Goal: Task Accomplishment & Management: Use online tool/utility

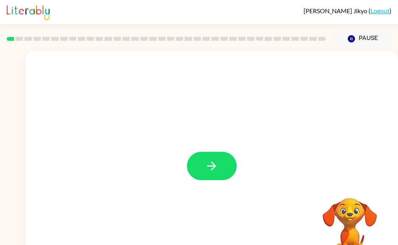
click at [218, 172] on button "button" at bounding box center [212, 166] width 50 height 28
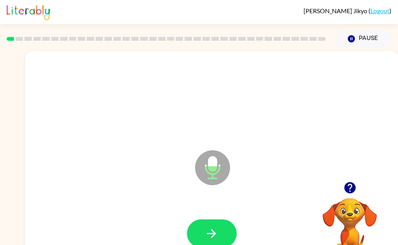
click at [224, 232] on button "button" at bounding box center [212, 234] width 50 height 28
click at [225, 238] on button "button" at bounding box center [212, 234] width 50 height 28
click at [219, 238] on button "button" at bounding box center [212, 234] width 50 height 28
click at [221, 231] on button "button" at bounding box center [212, 234] width 50 height 28
click at [219, 232] on button "button" at bounding box center [212, 234] width 50 height 28
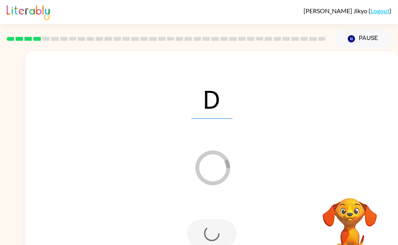
click at [222, 240] on div at bounding box center [212, 234] width 50 height 28
click at [223, 244] on div at bounding box center [212, 234] width 50 height 28
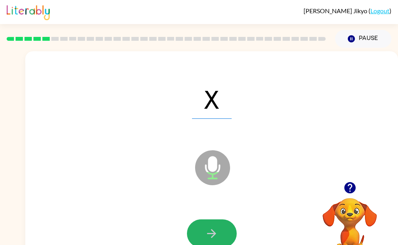
click at [225, 242] on button "button" at bounding box center [212, 234] width 50 height 28
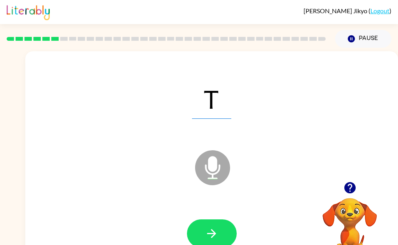
click at [218, 239] on button "button" at bounding box center [212, 234] width 50 height 28
click at [218, 237] on button "button" at bounding box center [212, 234] width 50 height 28
click at [215, 236] on icon "button" at bounding box center [212, 234] width 14 height 14
click at [223, 230] on button "button" at bounding box center [212, 234] width 50 height 28
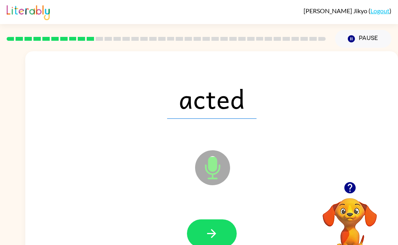
click at [214, 234] on icon "button" at bounding box center [211, 233] width 9 height 9
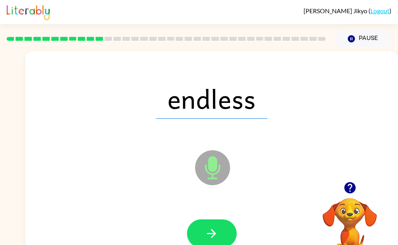
click at [208, 233] on icon "button" at bounding box center [212, 234] width 14 height 14
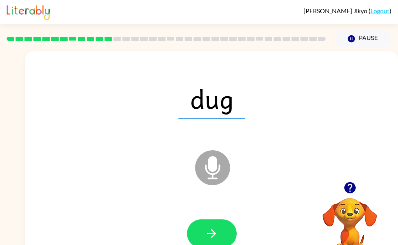
click at [215, 236] on icon "button" at bounding box center [212, 234] width 14 height 14
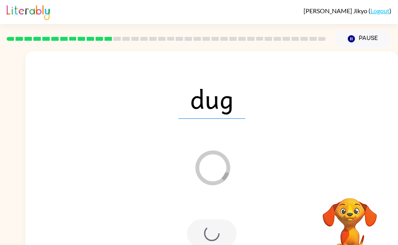
click at [304, 128] on div "dug" at bounding box center [211, 99] width 357 height 64
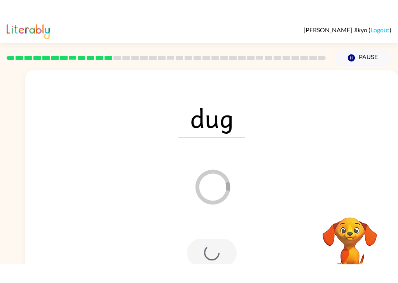
scroll to position [5, 0]
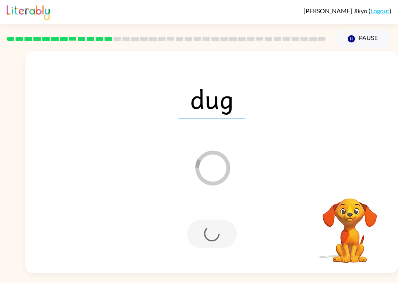
click at [318, 173] on div "dug Loader Your response is being sent to our graders" at bounding box center [211, 162] width 373 height 222
click at [327, 164] on div "dug Loader Your response is being sent to our graders" at bounding box center [211, 162] width 373 height 222
click at [300, 145] on div "Loader Your response is being sent to our graders" at bounding box center [193, 149] width 320 height 28
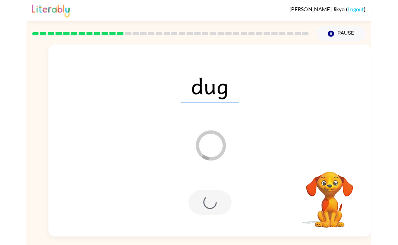
scroll to position [0, 0]
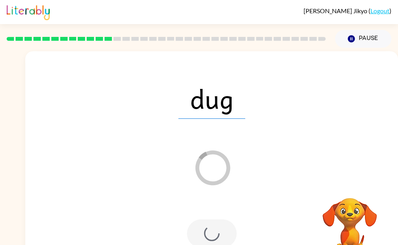
click at [320, 21] on div "Lena Jikyo ( Logout )" at bounding box center [199, 12] width 385 height 24
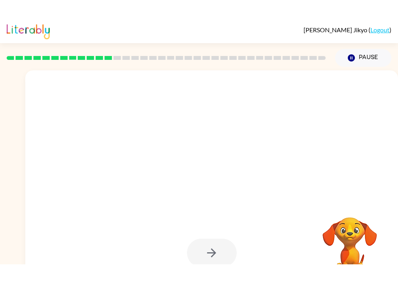
scroll to position [9, 0]
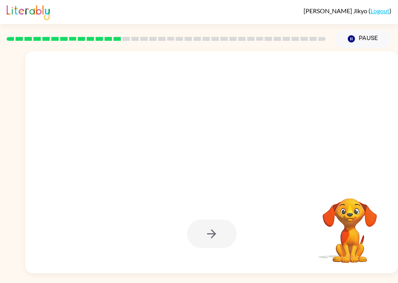
click at [309, 166] on div at bounding box center [211, 162] width 373 height 222
click at [337, 175] on div at bounding box center [211, 162] width 373 height 222
click at [306, 165] on div at bounding box center [211, 162] width 373 height 222
click at [320, 156] on div at bounding box center [211, 162] width 373 height 222
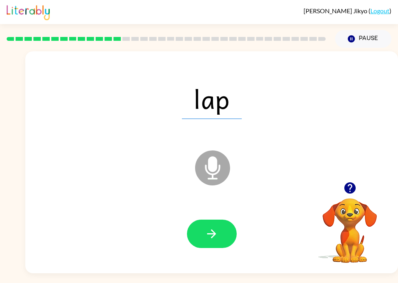
scroll to position [17, 0]
click at [215, 227] on button "button" at bounding box center [212, 234] width 50 height 28
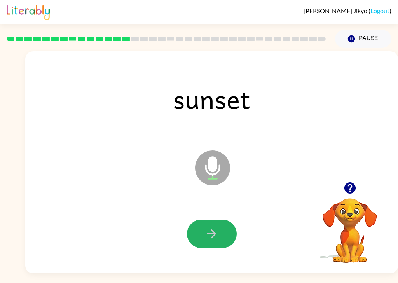
click at [213, 227] on icon "button" at bounding box center [212, 234] width 14 height 14
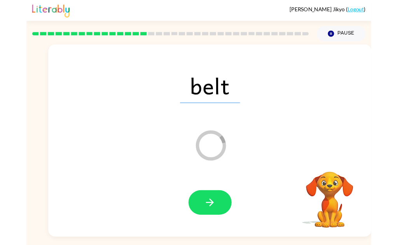
scroll to position [22, 0]
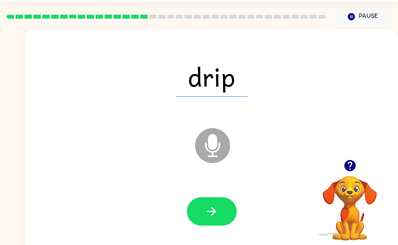
click at [208, 213] on icon "button" at bounding box center [212, 212] width 14 height 14
click at [217, 219] on button "button" at bounding box center [212, 211] width 50 height 28
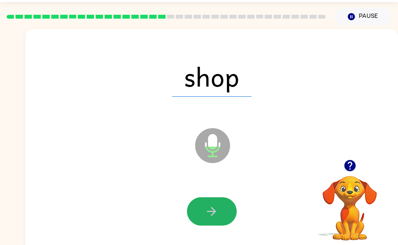
click at [224, 218] on button "button" at bounding box center [212, 211] width 50 height 28
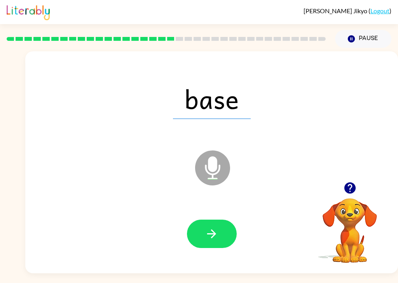
scroll to position [19, 0]
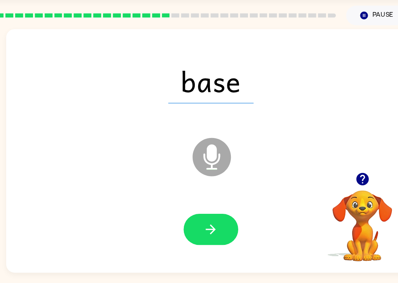
click at [221, 231] on button "button" at bounding box center [212, 234] width 50 height 28
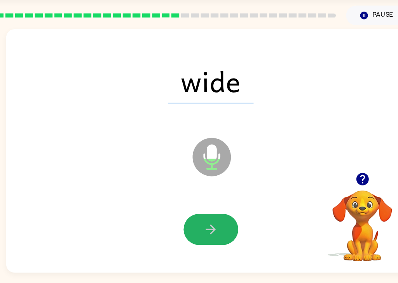
click at [224, 222] on button "button" at bounding box center [212, 234] width 50 height 28
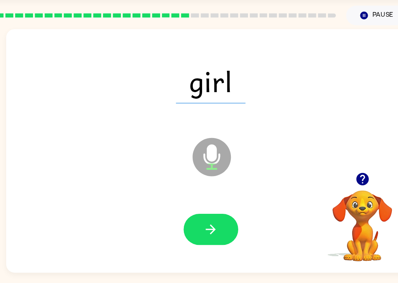
click at [206, 227] on icon "button" at bounding box center [212, 234] width 14 height 14
click at [214, 225] on button "button" at bounding box center [212, 234] width 50 height 28
click at [208, 227] on icon "button" at bounding box center [212, 234] width 14 height 14
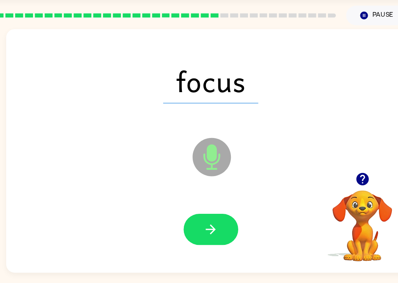
click at [234, 220] on button "button" at bounding box center [212, 234] width 50 height 28
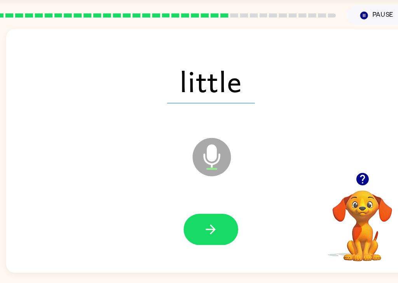
click at [210, 227] on icon "button" at bounding box center [212, 234] width 14 height 14
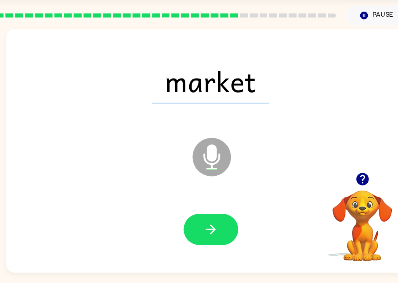
click at [226, 225] on button "button" at bounding box center [212, 234] width 50 height 28
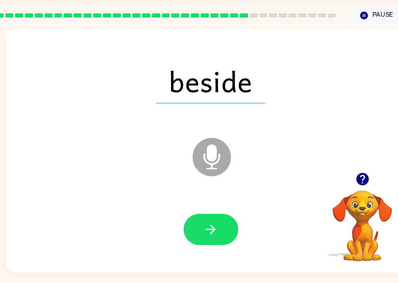
click at [223, 223] on button "button" at bounding box center [212, 234] width 50 height 28
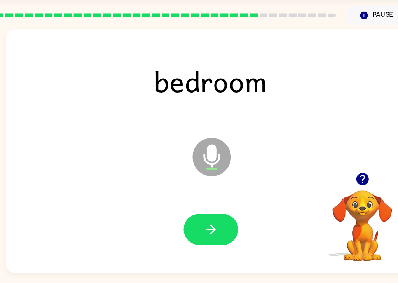
click at [223, 227] on button "button" at bounding box center [212, 234] width 50 height 28
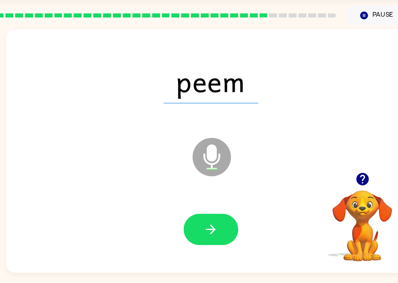
click at [219, 228] on button "button" at bounding box center [212, 234] width 50 height 28
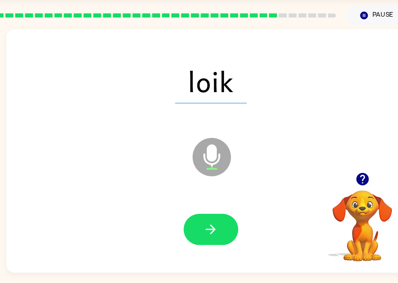
click at [218, 227] on icon "button" at bounding box center [212, 234] width 14 height 14
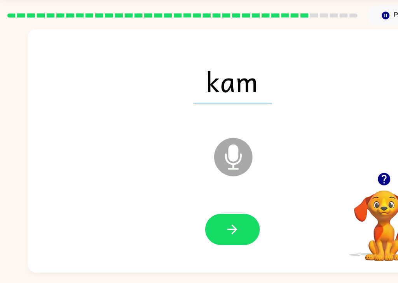
click at [206, 227] on icon "button" at bounding box center [212, 234] width 14 height 14
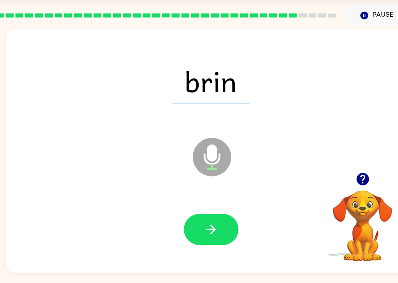
click at [215, 227] on icon "button" at bounding box center [212, 234] width 14 height 14
click at [214, 225] on button "button" at bounding box center [212, 234] width 50 height 28
click at [221, 220] on button "button" at bounding box center [212, 234] width 50 height 28
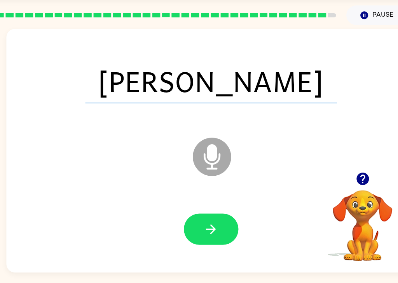
click at [221, 220] on button "button" at bounding box center [212, 234] width 50 height 28
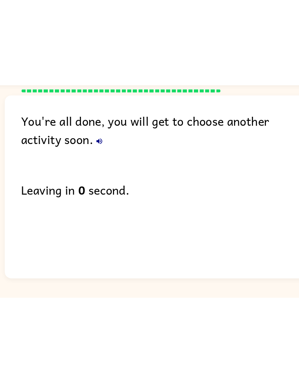
scroll to position [12, 0]
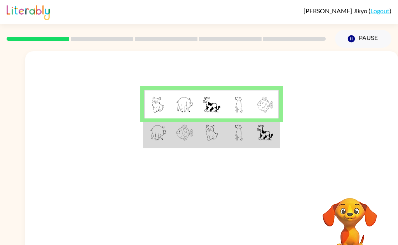
click at [269, 134] on img at bounding box center [265, 133] width 17 height 16
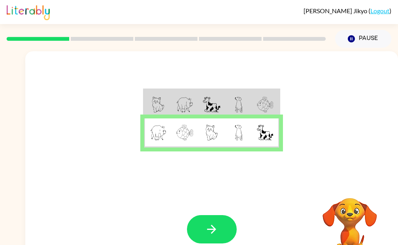
click at [271, 140] on img at bounding box center [265, 133] width 17 height 16
click at [225, 235] on button "button" at bounding box center [212, 229] width 50 height 28
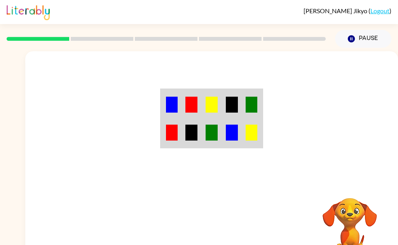
click at [266, 100] on div at bounding box center [211, 116] width 373 height 131
click at [259, 108] on td at bounding box center [252, 104] width 20 height 29
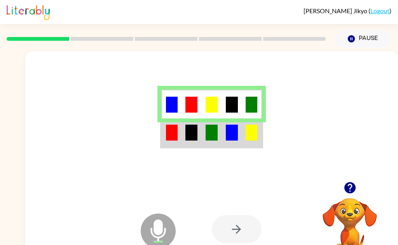
click at [226, 138] on img at bounding box center [232, 133] width 12 height 16
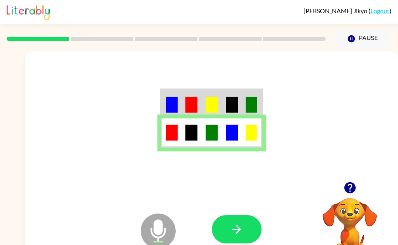
click at [237, 236] on button "button" at bounding box center [237, 229] width 50 height 28
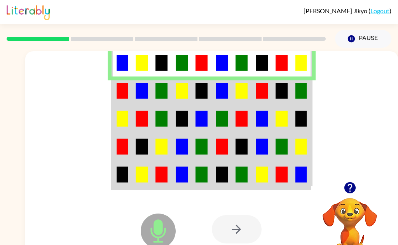
click at [158, 93] on img at bounding box center [162, 91] width 12 height 16
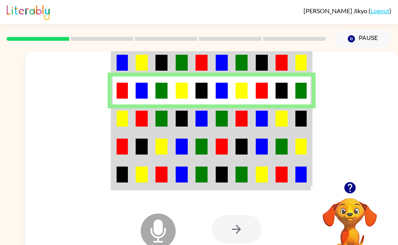
click at [150, 127] on td at bounding box center [142, 119] width 20 height 28
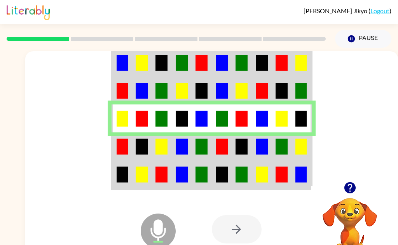
click at [134, 151] on td at bounding box center [142, 147] width 20 height 28
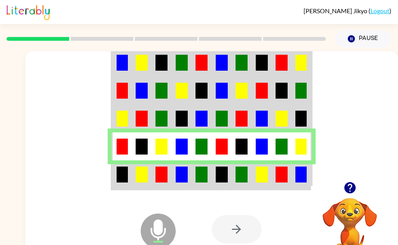
click at [150, 176] on td at bounding box center [142, 175] width 20 height 29
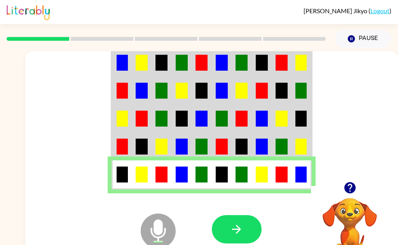
click at [235, 189] on div at bounding box center [266, 229] width 109 height 87
click at [246, 190] on div at bounding box center [266, 229] width 109 height 87
click at [246, 233] on button "button" at bounding box center [237, 229] width 50 height 28
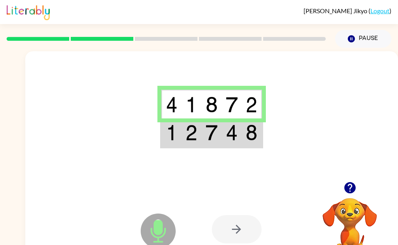
click at [195, 142] on td at bounding box center [192, 133] width 20 height 29
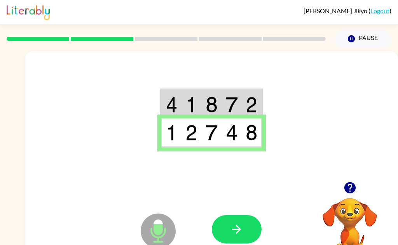
click at [336, 111] on div at bounding box center [211, 116] width 373 height 131
click at [241, 239] on button "button" at bounding box center [237, 229] width 50 height 28
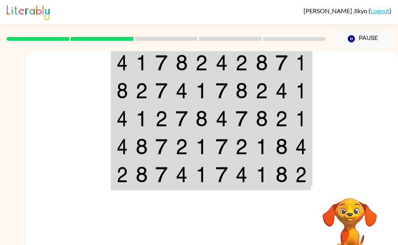
click at [253, 65] on td at bounding box center [262, 62] width 20 height 29
click at [261, 86] on img at bounding box center [262, 91] width 12 height 16
click at [216, 63] on img at bounding box center [222, 63] width 12 height 16
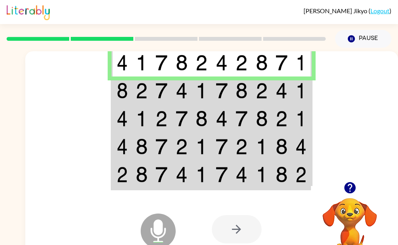
click at [168, 82] on td at bounding box center [162, 91] width 20 height 28
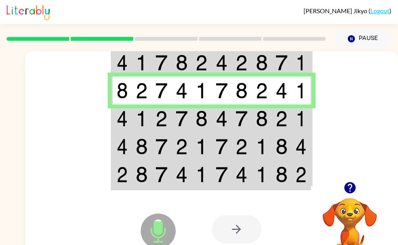
click at [149, 121] on td at bounding box center [142, 119] width 20 height 28
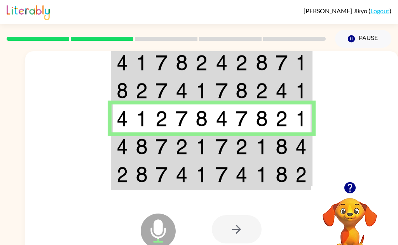
click at [178, 149] on img at bounding box center [182, 147] width 12 height 16
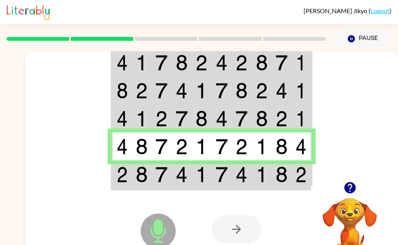
click at [154, 173] on td at bounding box center [162, 175] width 20 height 29
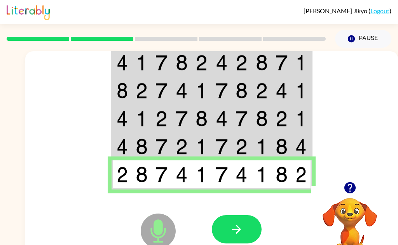
click at [237, 243] on button "button" at bounding box center [237, 229] width 50 height 28
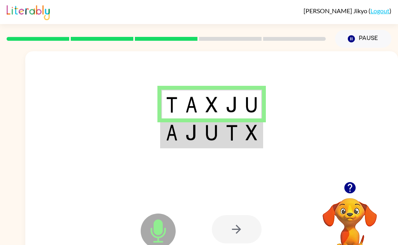
click at [189, 128] on img at bounding box center [191, 133] width 12 height 16
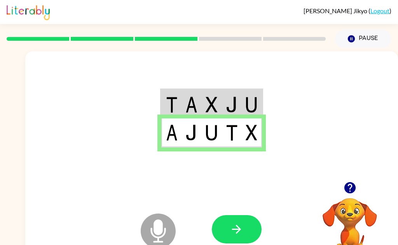
click at [246, 236] on button "button" at bounding box center [237, 229] width 50 height 28
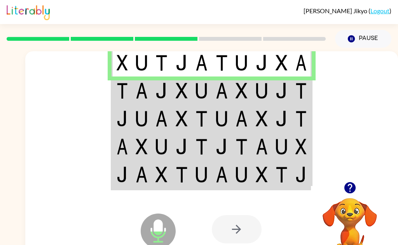
click at [131, 88] on td at bounding box center [122, 91] width 20 height 28
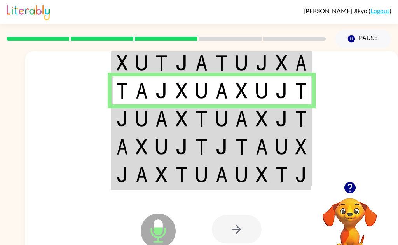
click at [129, 127] on td at bounding box center [122, 119] width 20 height 28
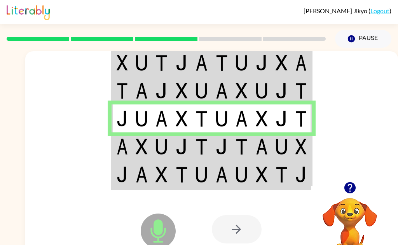
click at [156, 146] on img at bounding box center [162, 147] width 12 height 16
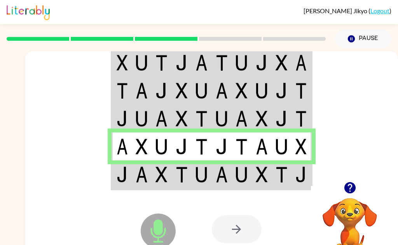
click at [155, 183] on td at bounding box center [162, 175] width 20 height 29
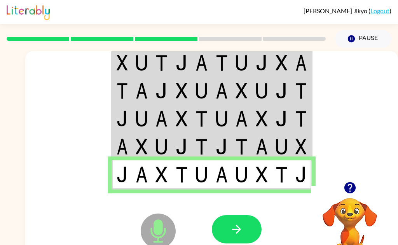
click at [238, 233] on icon "button" at bounding box center [237, 230] width 14 height 14
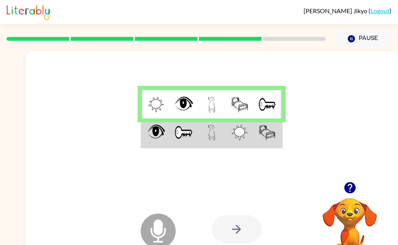
click at [244, 135] on img at bounding box center [240, 133] width 16 height 16
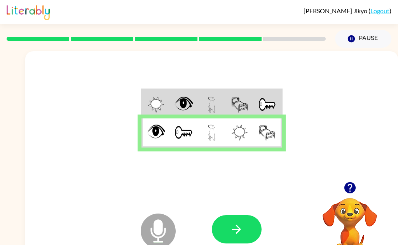
click at [253, 236] on button "button" at bounding box center [237, 229] width 50 height 28
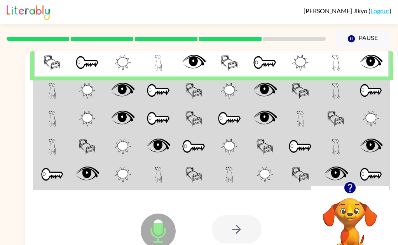
click at [44, 101] on td at bounding box center [51, 91] width 35 height 28
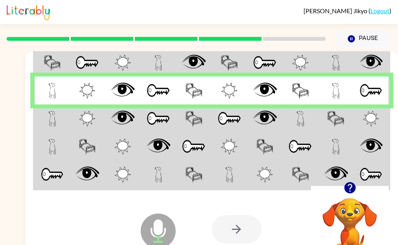
click at [94, 123] on img at bounding box center [87, 119] width 16 height 16
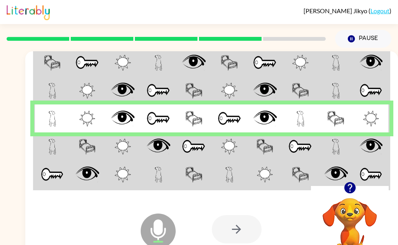
click at [67, 152] on td at bounding box center [51, 147] width 35 height 28
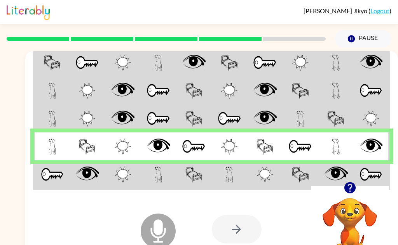
click at [76, 187] on div "Microphone The Microphone is here when it is your turn to talk Your browser mus…" at bounding box center [211, 229] width 373 height 87
click at [85, 185] on td at bounding box center [87, 175] width 35 height 29
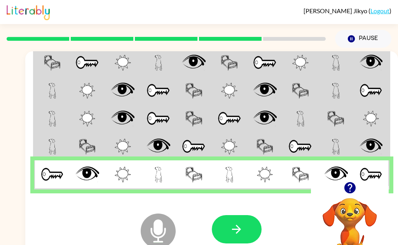
click at [240, 233] on icon "button" at bounding box center [237, 230] width 14 height 14
